Goal: Obtain resource: Download file/media

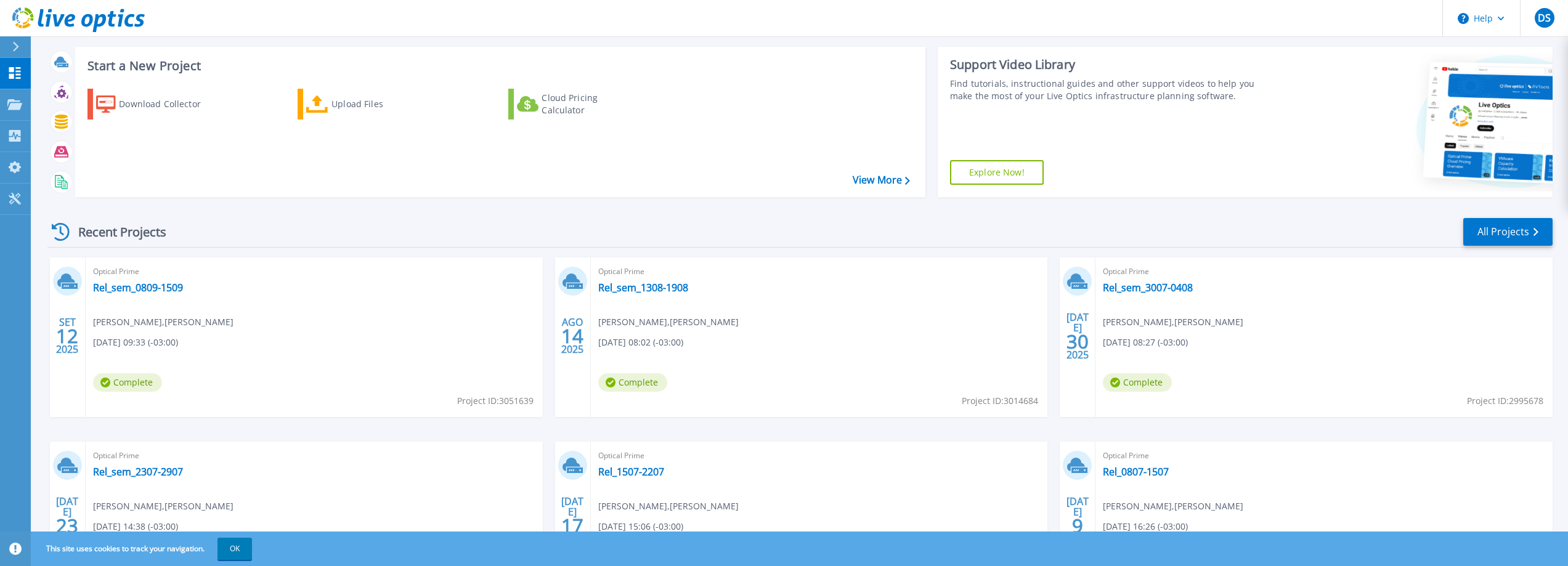
scroll to position [123, 0]
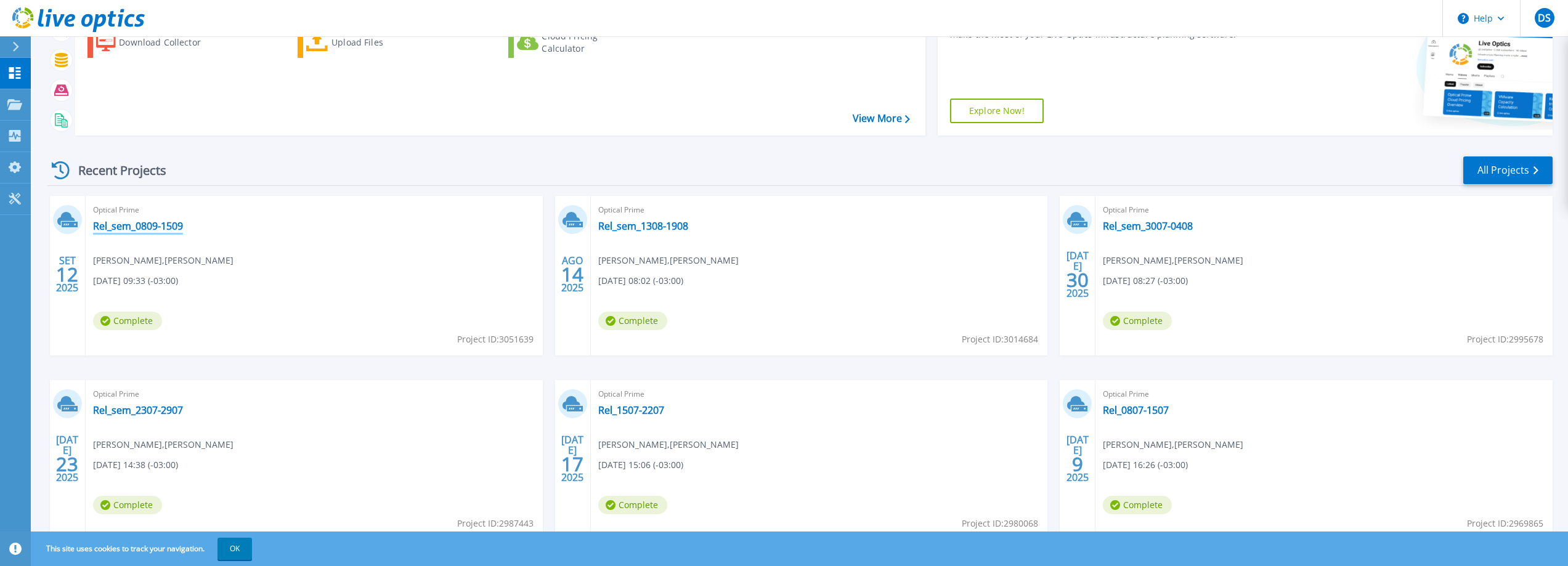
click at [144, 227] on link "Rel_sem_0809-1509" at bounding box center [138, 226] width 90 height 13
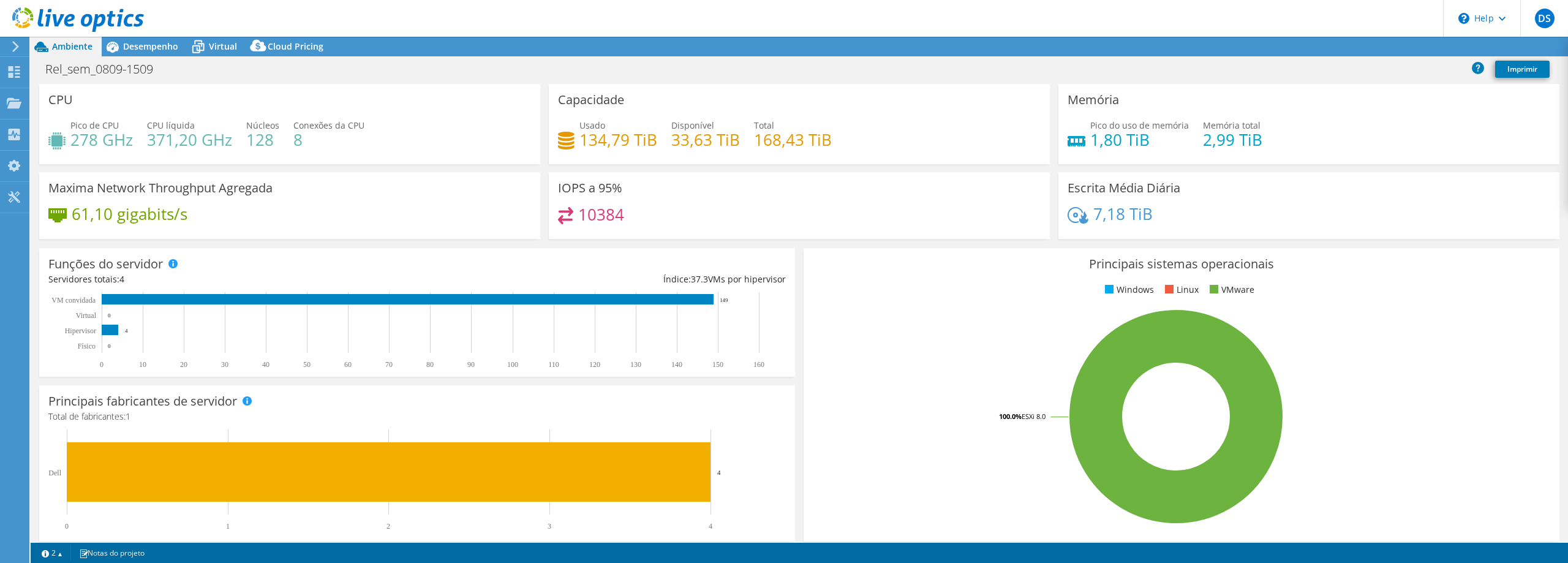
select select "USD"
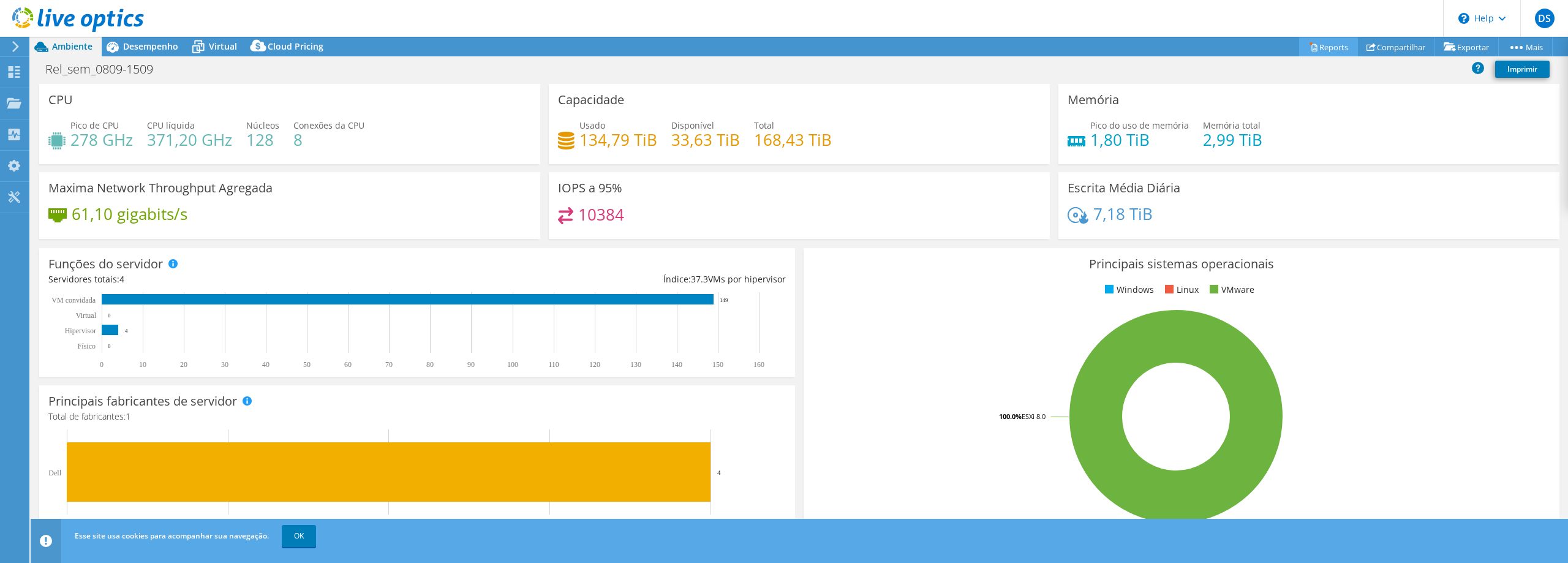
click at [1322, 47] on link "Reports" at bounding box center [1328, 47] width 59 height 19
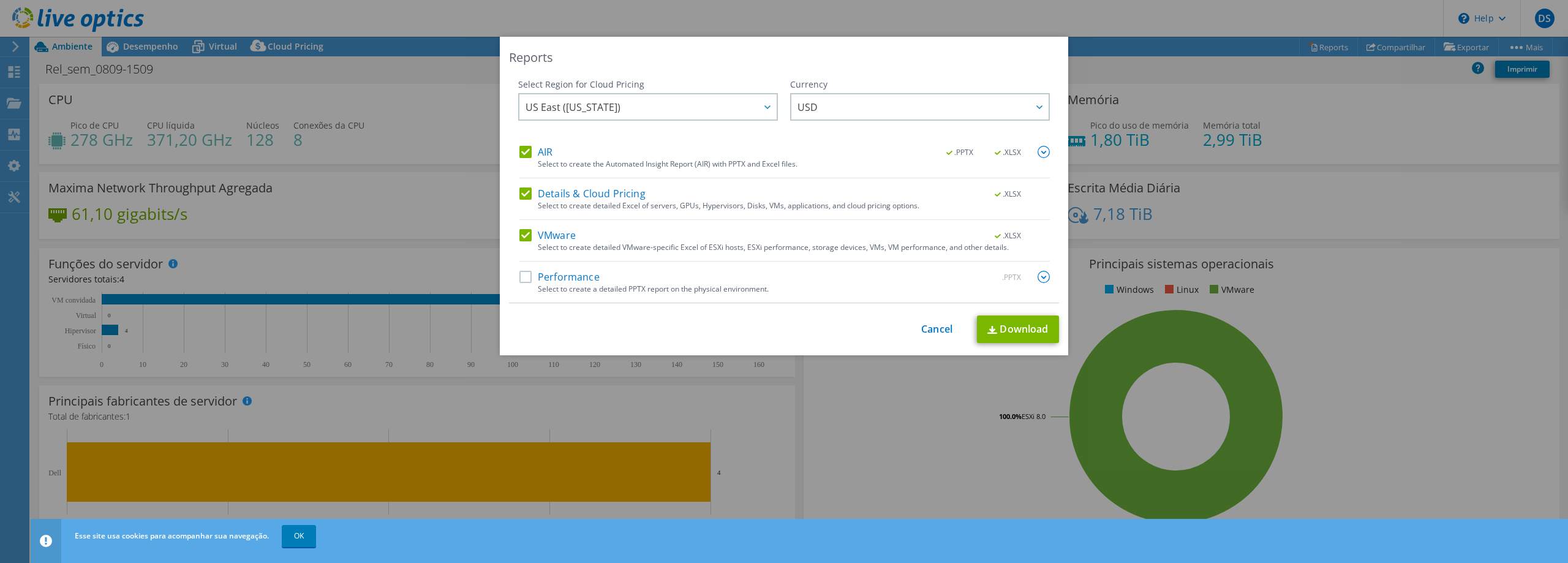
click at [520, 149] on label "AIR" at bounding box center [536, 151] width 33 height 12
click at [0, 0] on input "AIR" at bounding box center [0, 0] width 0 height 0
click at [521, 192] on label "Details & Cloud Pricing" at bounding box center [583, 193] width 126 height 12
click at [0, 0] on input "Details & Cloud Pricing" at bounding box center [0, 0] width 0 height 0
click at [520, 238] on label "VMware" at bounding box center [548, 235] width 56 height 12
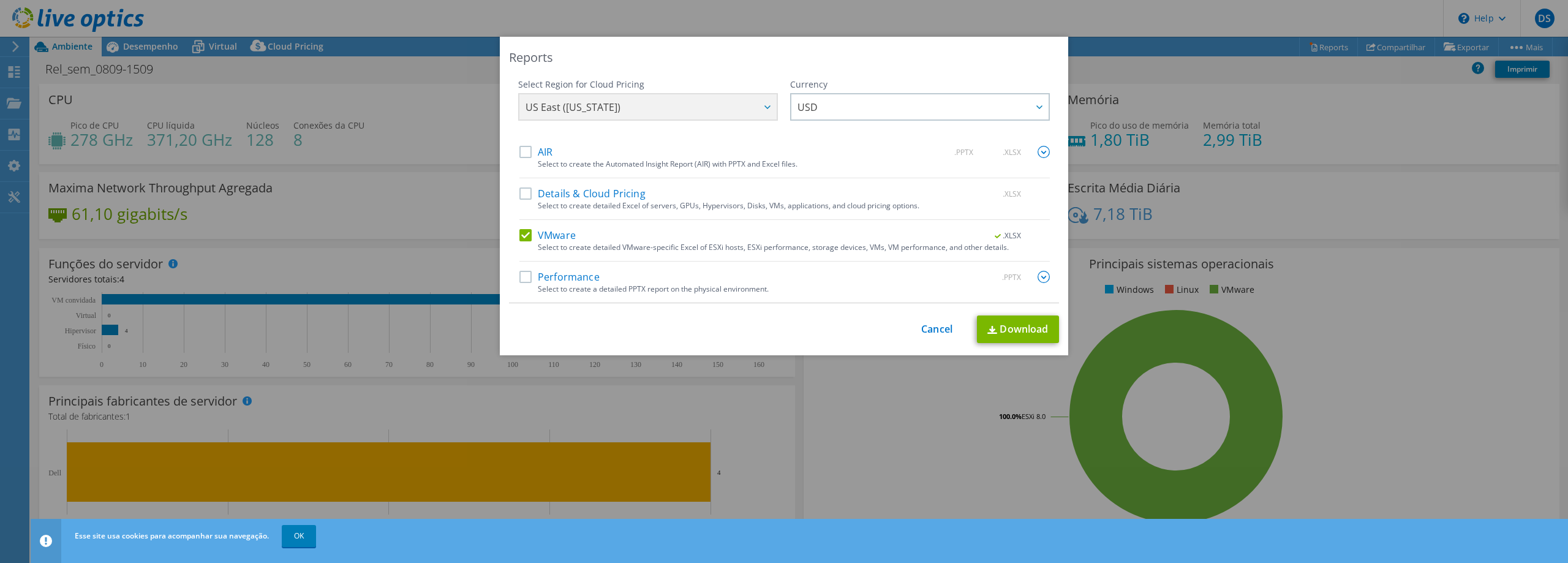
click at [0, 0] on input "VMware" at bounding box center [0, 0] width 0 height 0
click at [520, 277] on label "Performance" at bounding box center [560, 277] width 80 height 12
click at [0, 0] on input "Performance" at bounding box center [0, 0] width 0 height 0
click at [840, 98] on span "USD" at bounding box center [923, 107] width 251 height 25
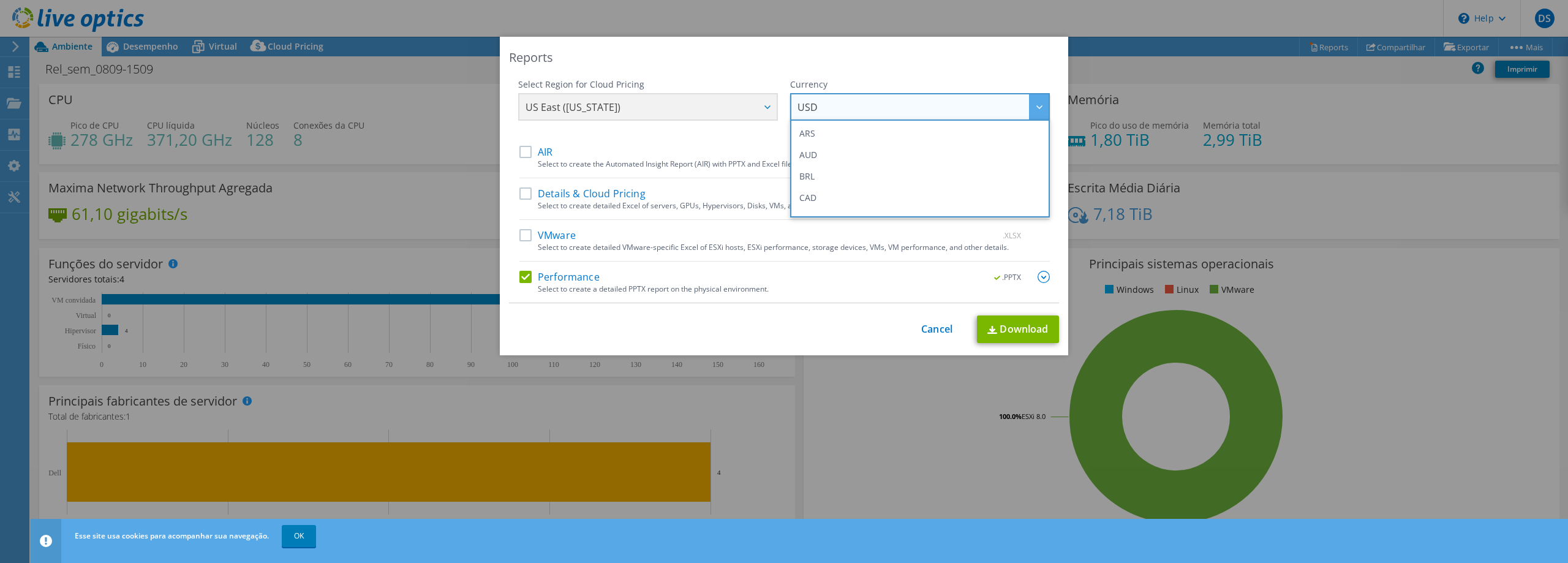
click at [840, 98] on span "USD" at bounding box center [923, 107] width 251 height 25
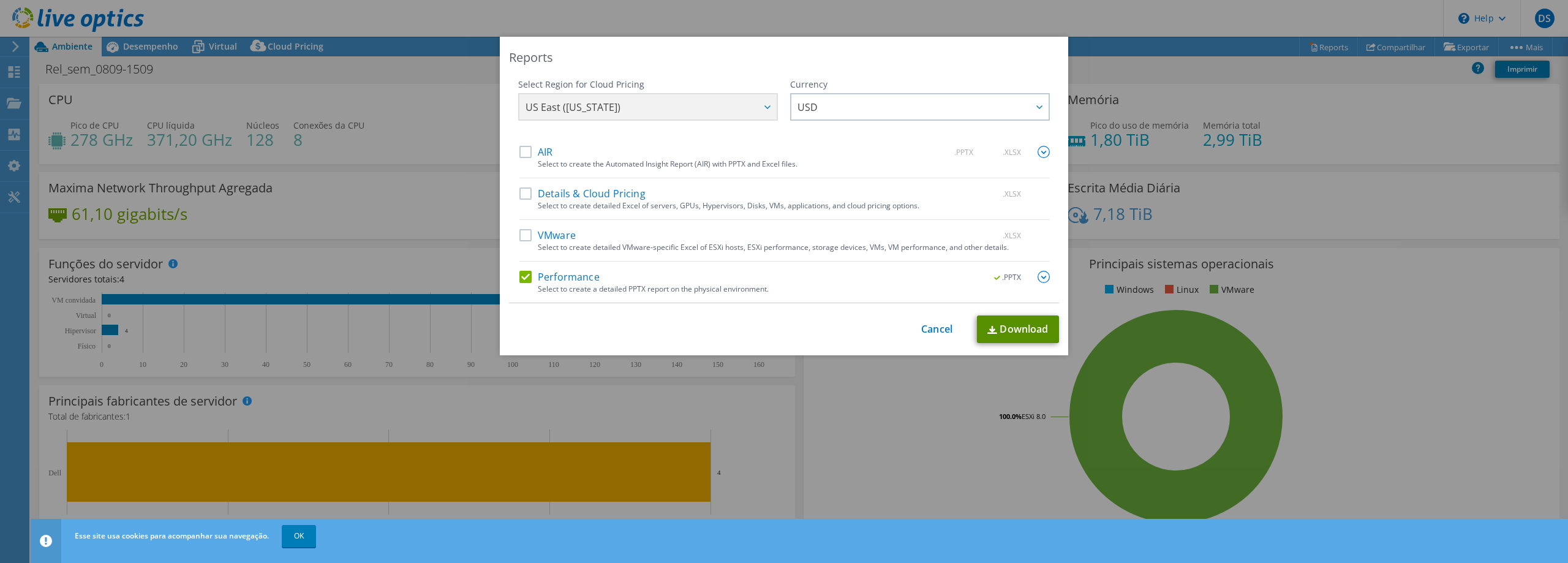
click at [1029, 331] on link "Download" at bounding box center [1018, 329] width 82 height 28
click at [1037, 277] on img at bounding box center [1043, 277] width 12 height 12
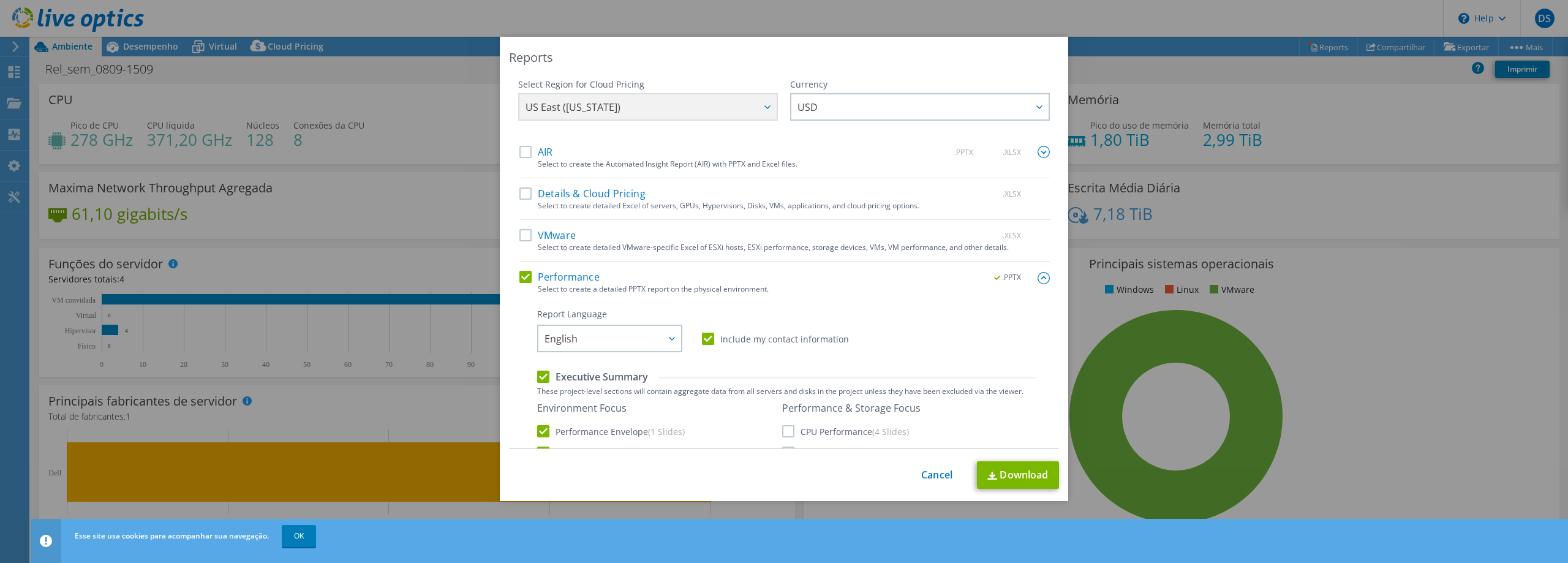
scroll to position [123, 0]
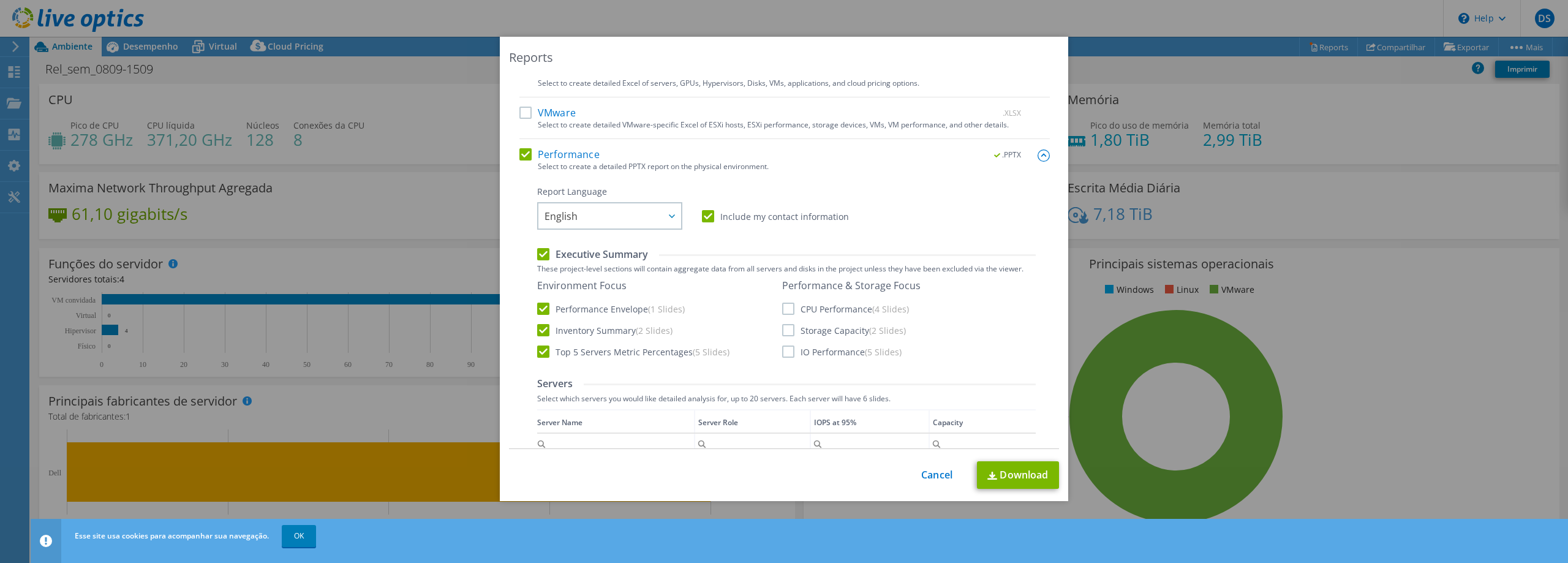
click at [783, 307] on label "CPU Performance (4 Slides)" at bounding box center [845, 309] width 126 height 12
click at [0, 0] on input "CPU Performance (4 Slides)" at bounding box center [0, 0] width 0 height 0
click at [782, 328] on label "Storage Capacity (2 Slides)" at bounding box center [843, 330] width 124 height 12
click at [0, 0] on input "Storage Capacity (2 Slides)" at bounding box center [0, 0] width 0 height 0
click at [784, 349] on label "IO Performance (5 Slides)" at bounding box center [841, 351] width 119 height 12
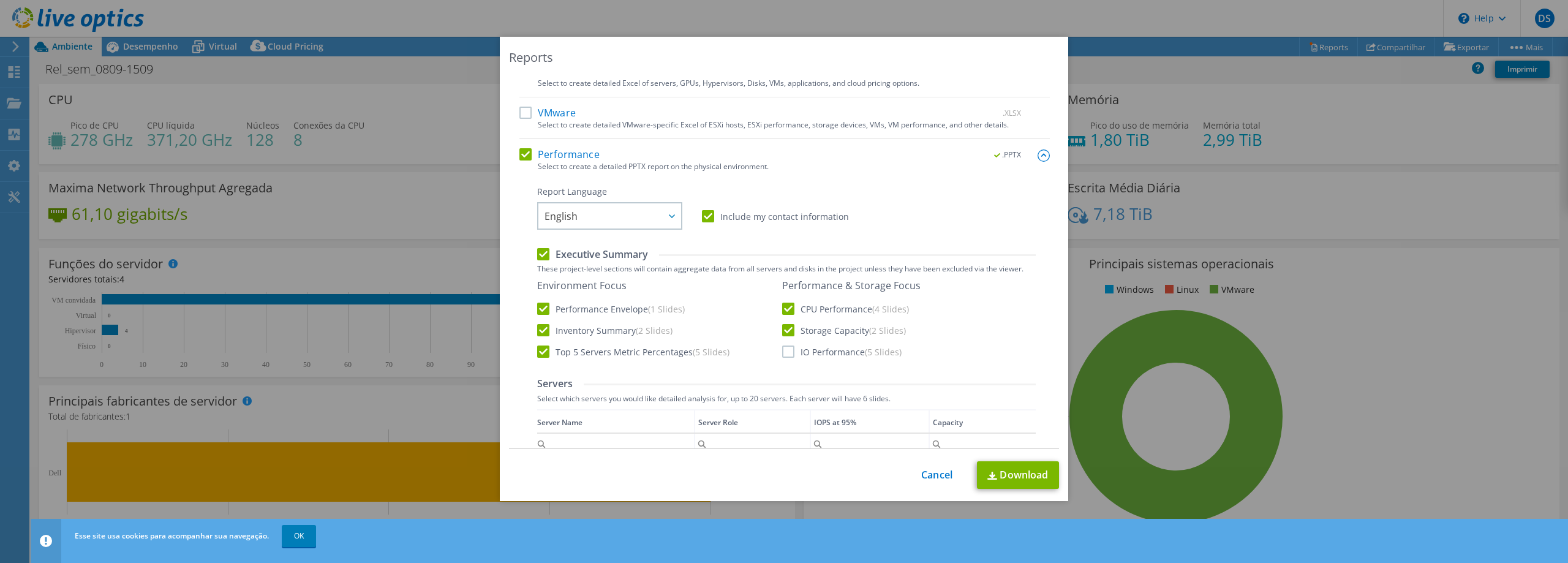
click at [0, 0] on input "IO Performance (5 Slides)" at bounding box center [0, 0] width 0 height 0
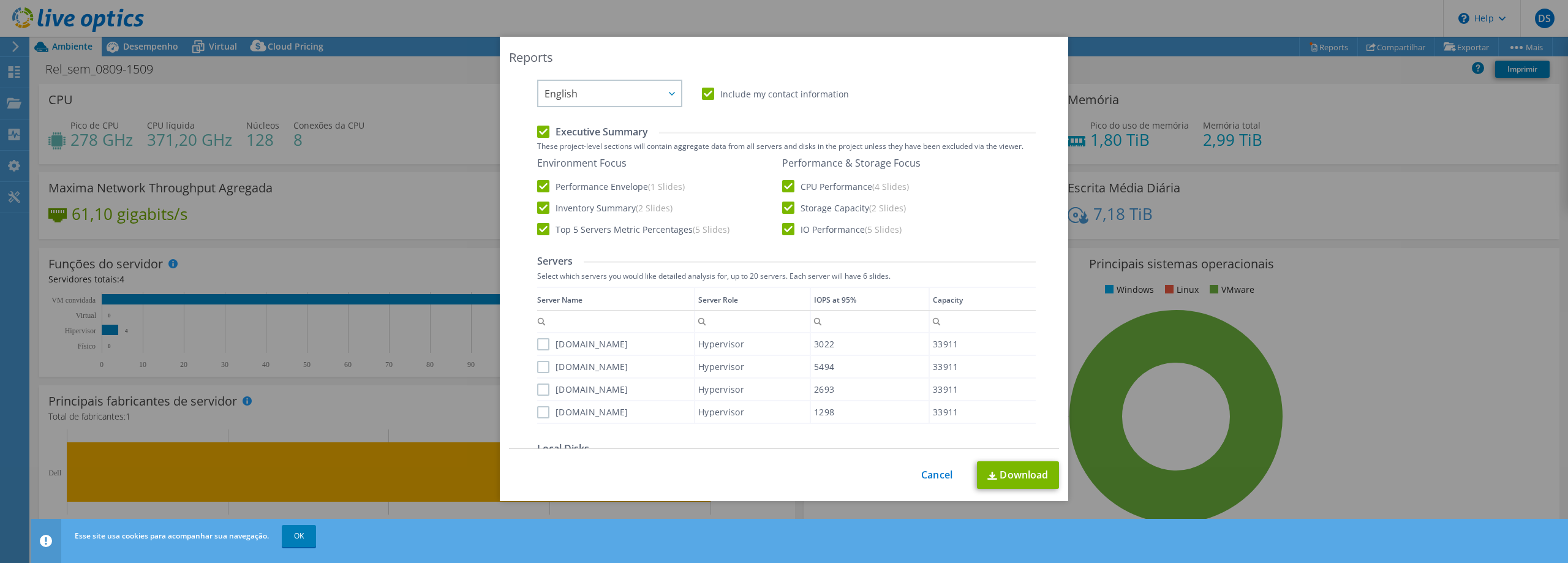
click at [537, 346] on label "[DOMAIN_NAME]" at bounding box center [583, 344] width 91 height 12
click at [0, 0] on input "[DOMAIN_NAME]" at bounding box center [0, 0] width 0 height 0
click at [539, 363] on label "[DOMAIN_NAME]" at bounding box center [583, 366] width 91 height 12
click at [0, 0] on input "[DOMAIN_NAME]" at bounding box center [0, 0] width 0 height 0
click at [537, 393] on label "[DOMAIN_NAME]" at bounding box center [583, 389] width 91 height 12
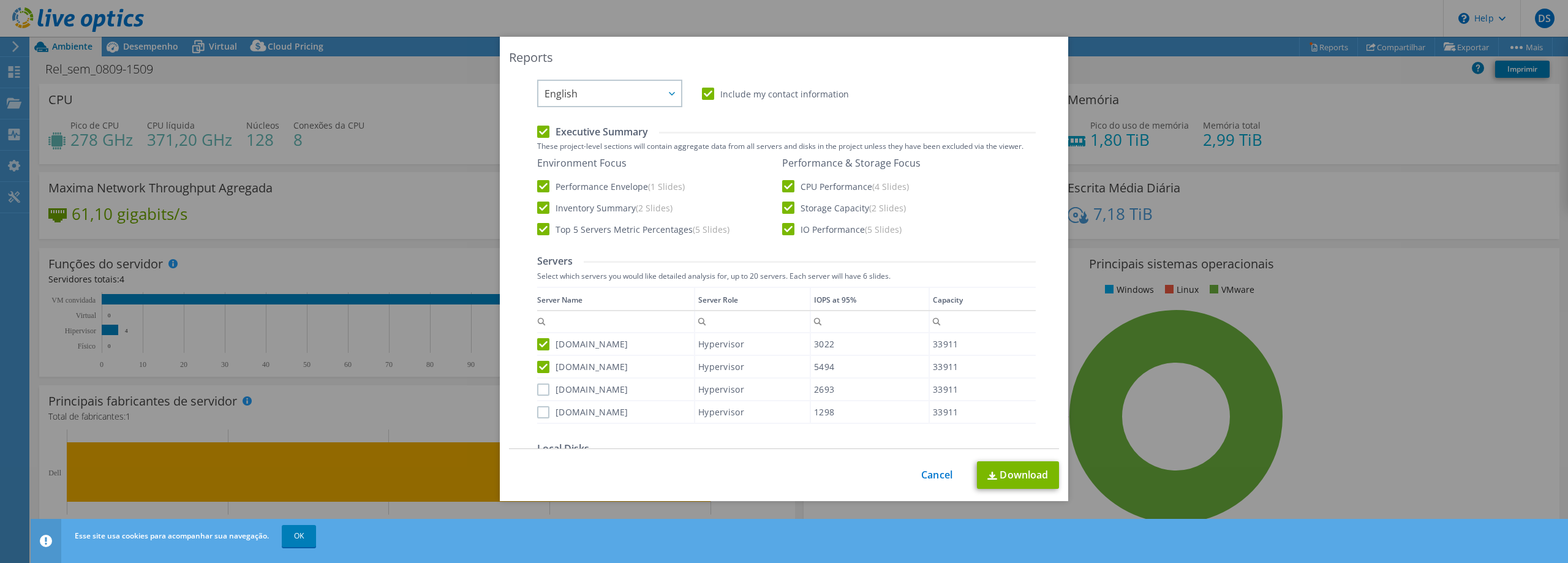
click at [0, 0] on input "[DOMAIN_NAME]" at bounding box center [0, 0] width 0 height 0
click at [538, 407] on label "[DOMAIN_NAME]" at bounding box center [583, 412] width 91 height 12
click at [0, 0] on input "[DOMAIN_NAME]" at bounding box center [0, 0] width 0 height 0
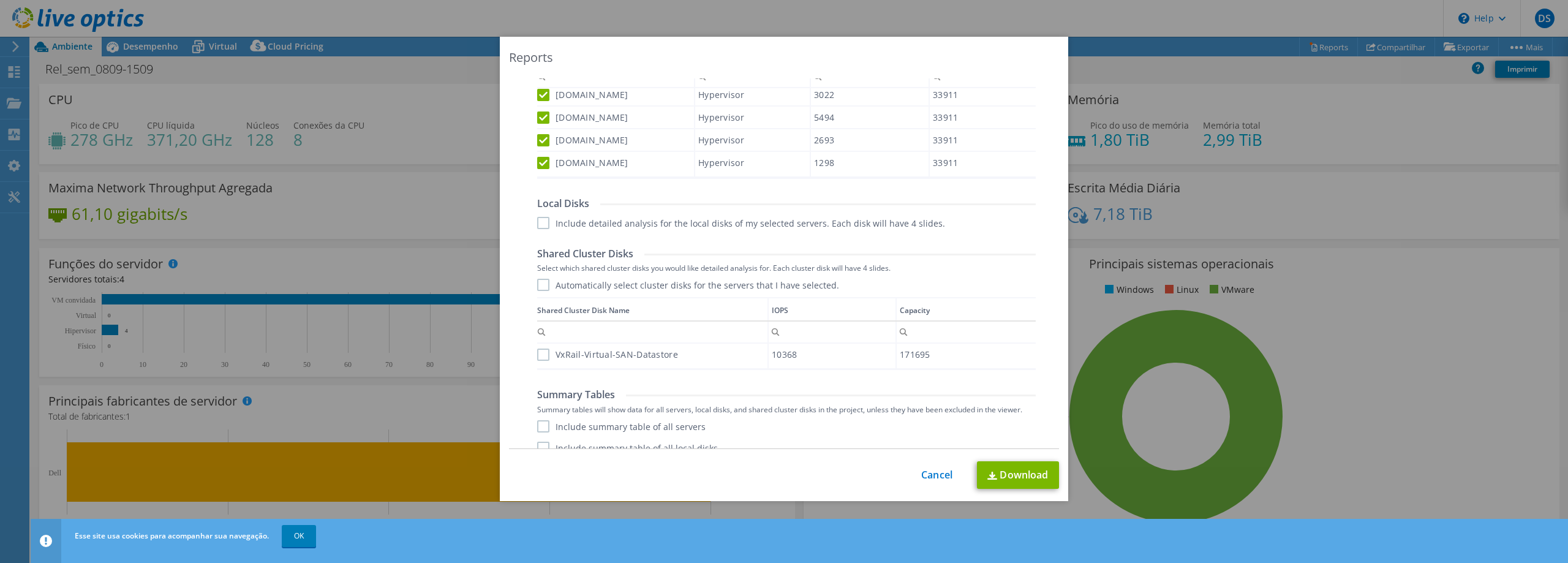
scroll to position [526, 0]
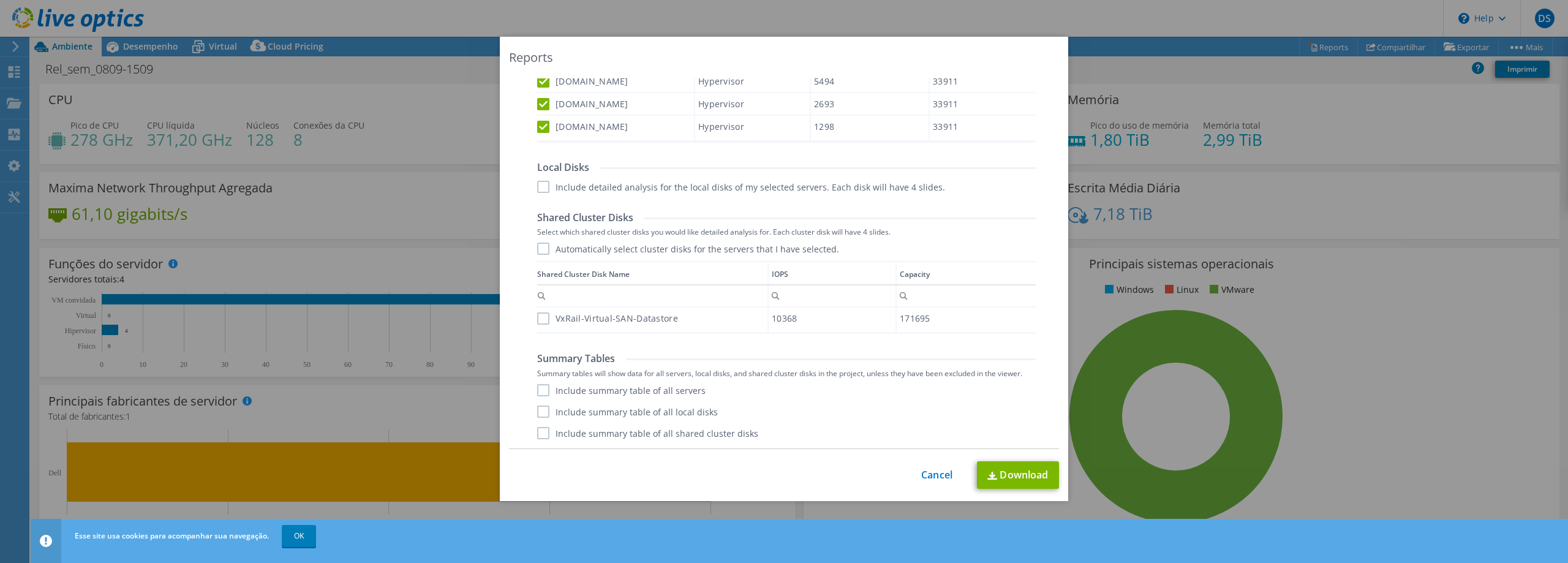
click at [537, 188] on label "Include detailed analysis for the local disks of my selected servers. Each disk…" at bounding box center [741, 187] width 408 height 12
click at [0, 0] on input "Include detailed analysis for the local disks of my selected servers. Each disk…" at bounding box center [0, 0] width 0 height 0
click at [537, 250] on label "Automatically select cluster disks for the servers that I have selected." at bounding box center [688, 248] width 302 height 12
click at [0, 0] on input "Automatically select cluster disks for the servers that I have selected." at bounding box center [0, 0] width 0 height 0
click at [537, 248] on label "Automatically select cluster disks for the servers that I have selected." at bounding box center [688, 248] width 302 height 12
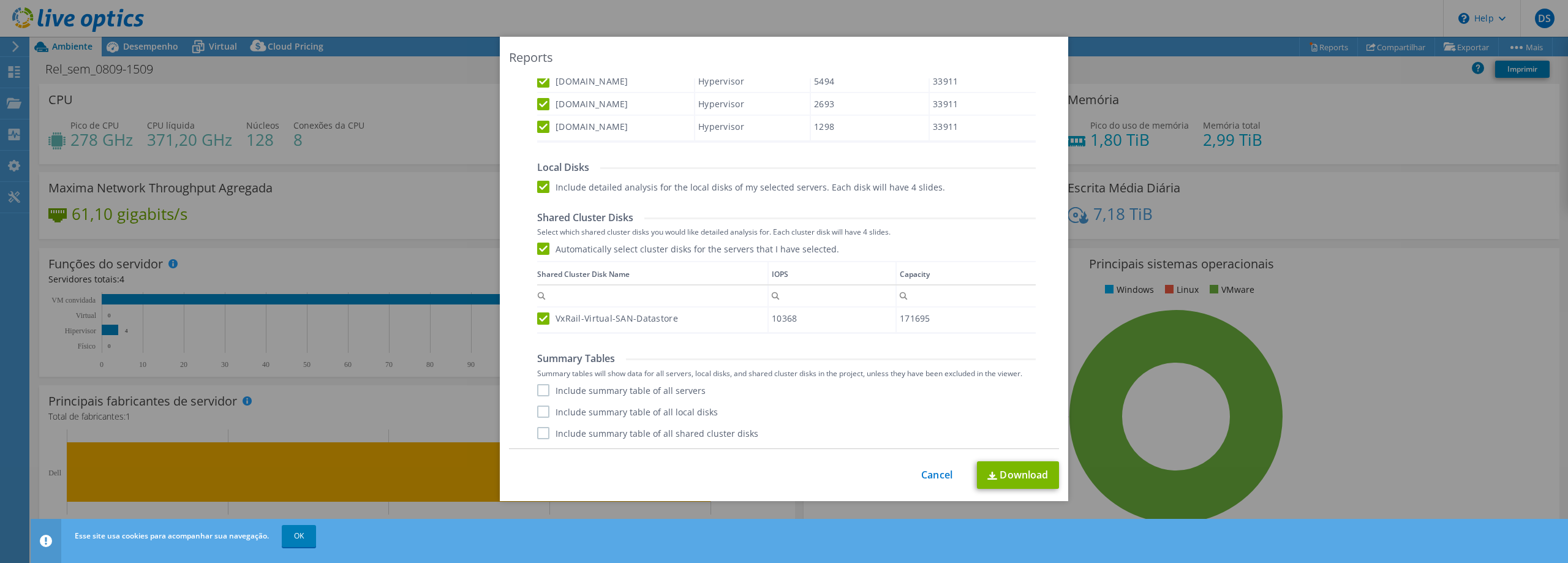
click at [0, 0] on input "Automatically select cluster disks for the servers that I have selected." at bounding box center [0, 0] width 0 height 0
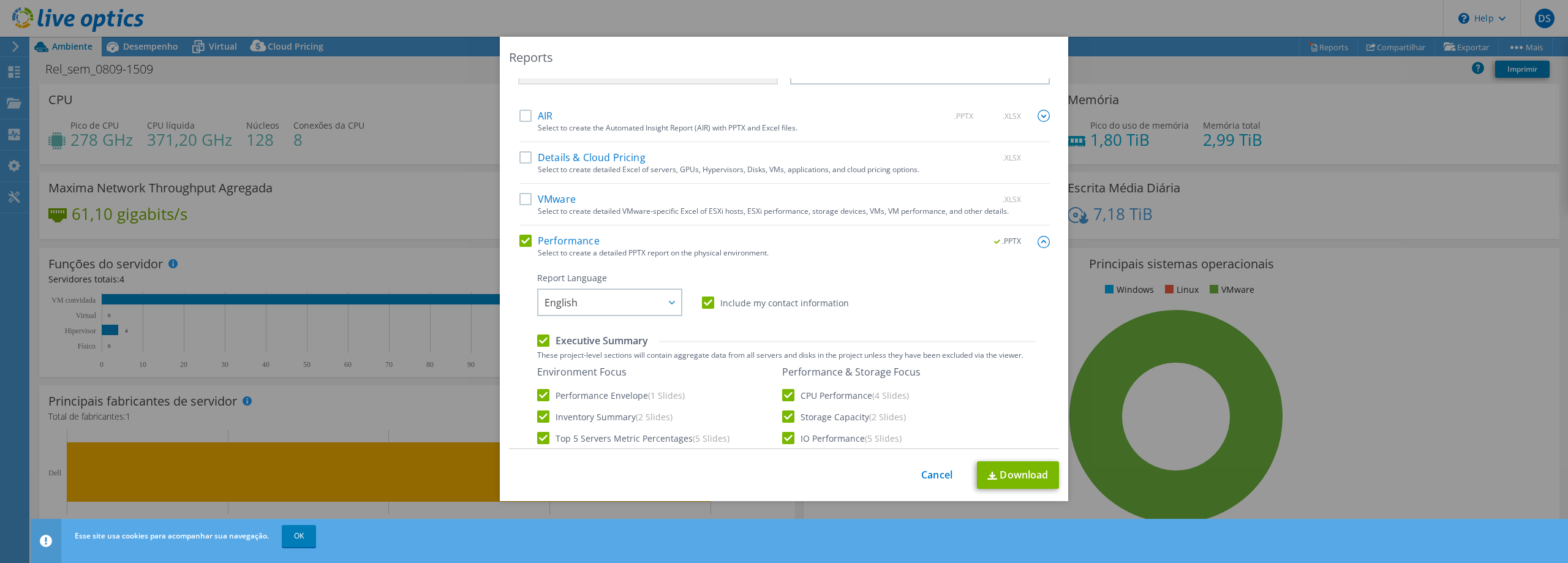
scroll to position [0, 0]
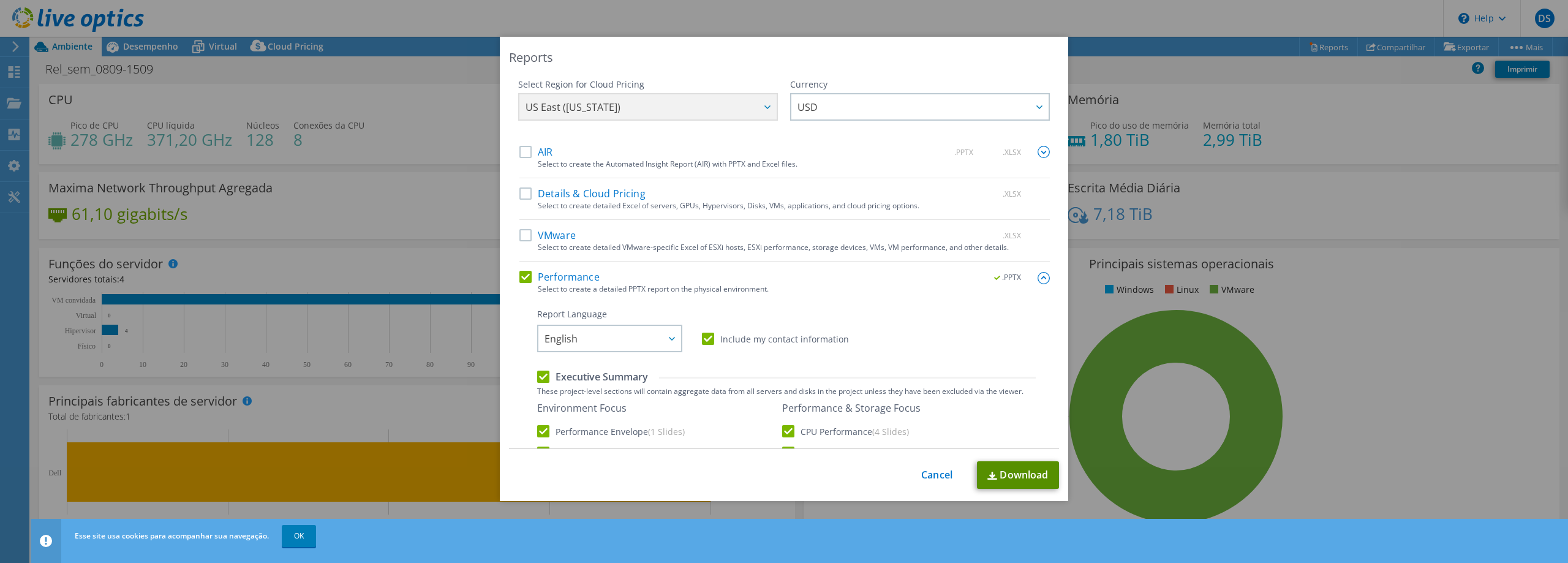
click at [1016, 476] on link "Download" at bounding box center [1018, 475] width 82 height 28
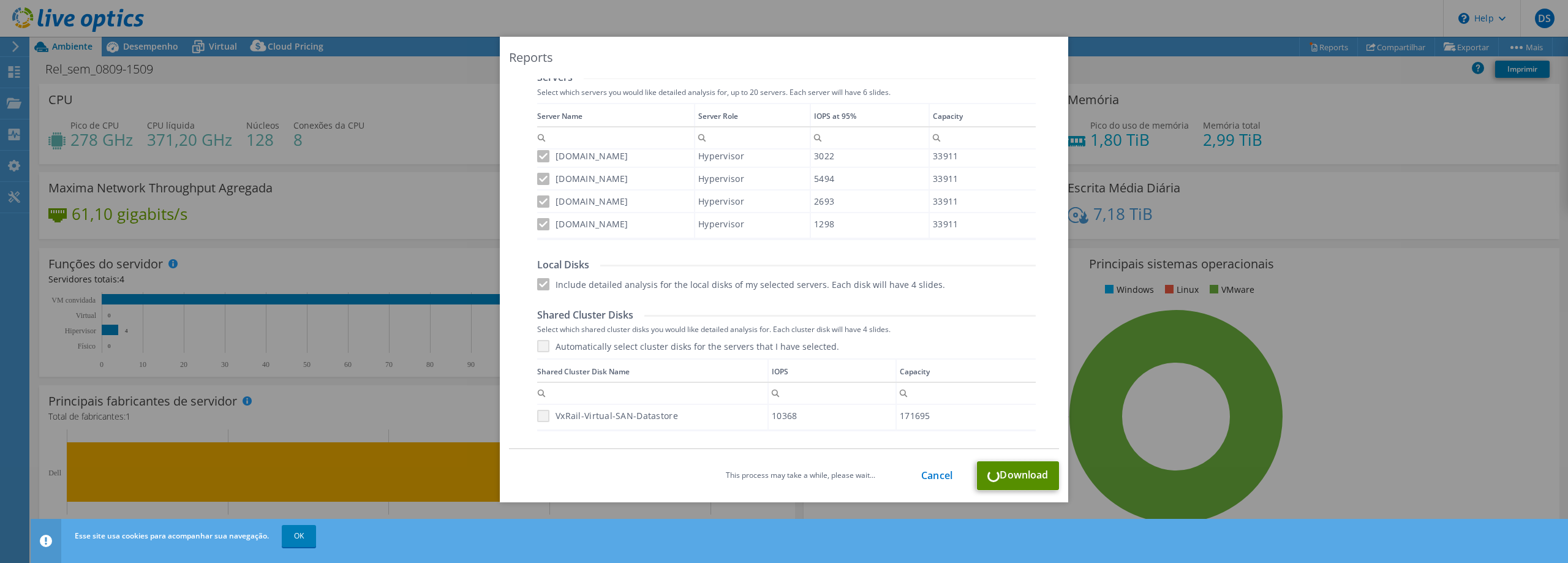
scroll to position [526, 0]
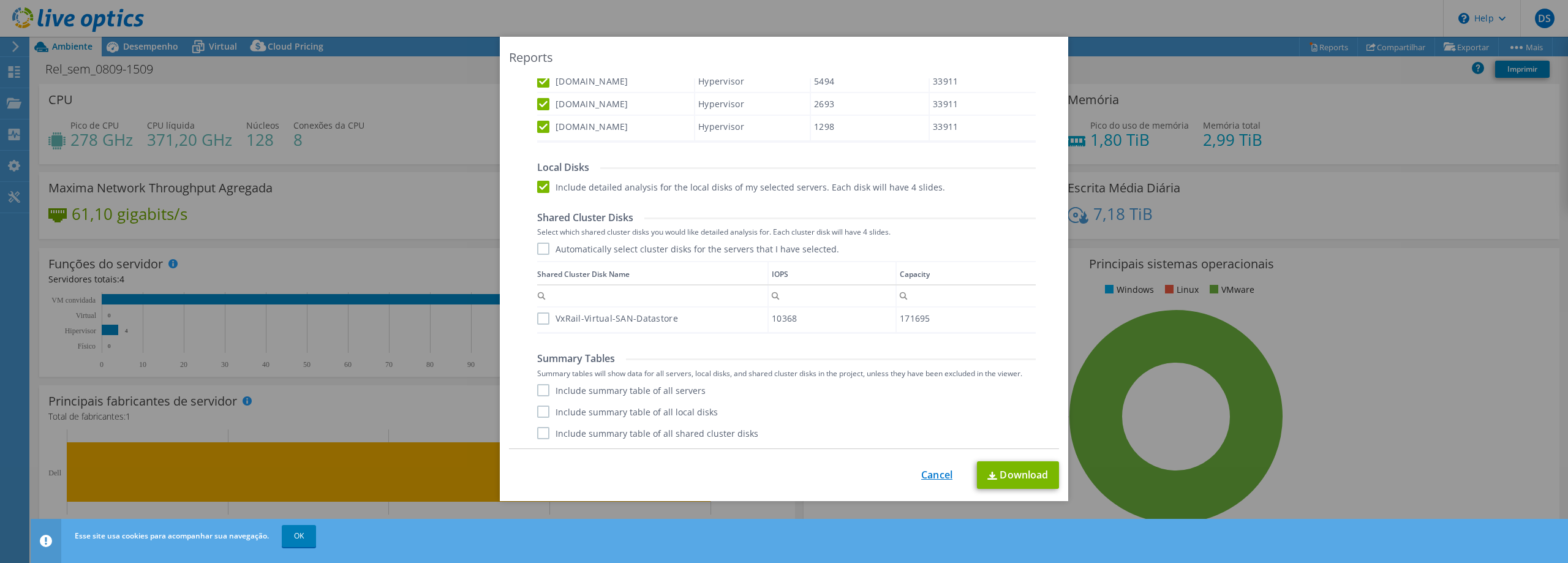
click at [927, 471] on link "Cancel" at bounding box center [937, 475] width 31 height 12
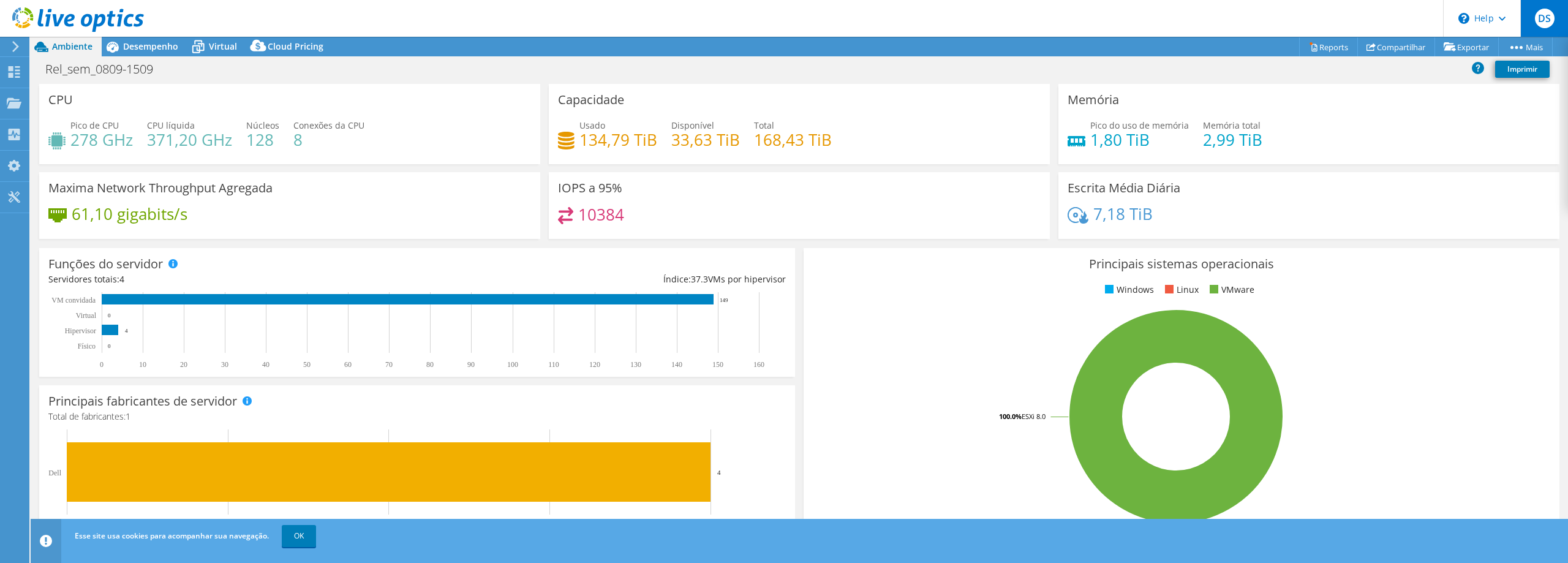
click at [1552, 13] on span "DS" at bounding box center [1544, 18] width 20 height 20
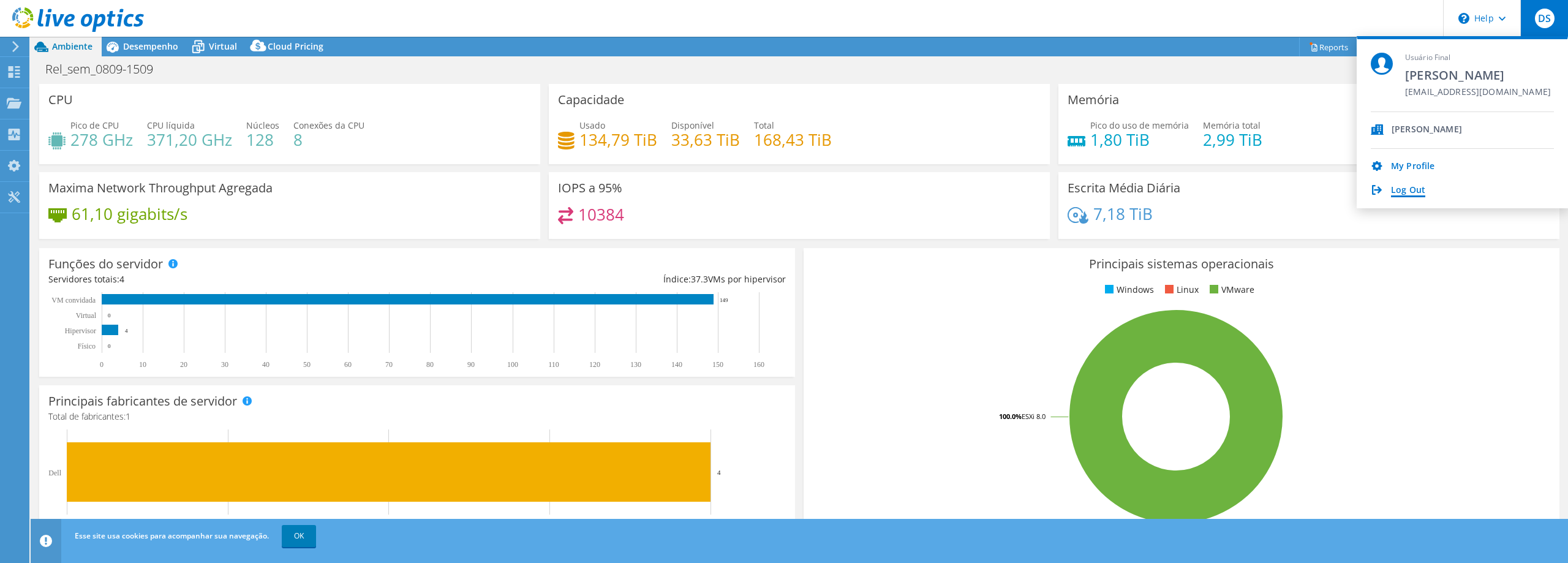
click at [1398, 191] on link "Log Out" at bounding box center [1407, 191] width 34 height 12
